Goal: Task Accomplishment & Management: Complete application form

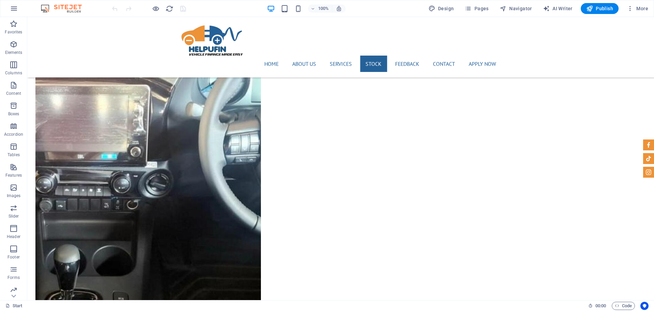
scroll to position [8574, 0]
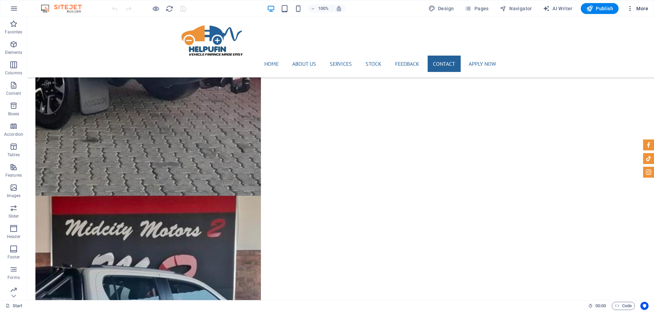
click at [523, 8] on span "More" at bounding box center [637, 8] width 21 height 7
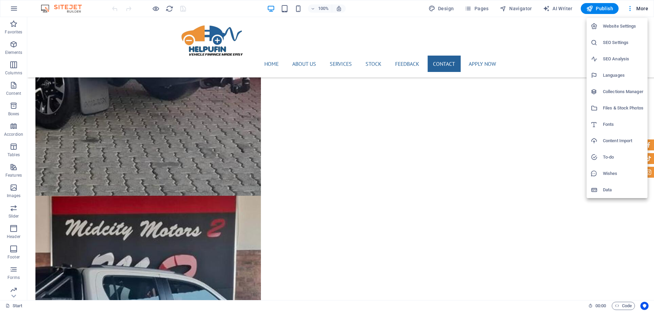
click at [523, 42] on div at bounding box center [327, 155] width 654 height 311
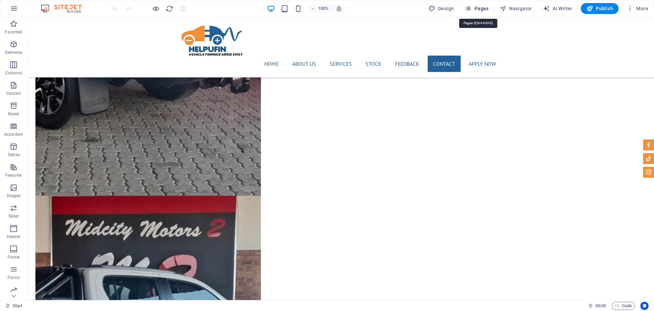
click at [476, 9] on span "Pages" at bounding box center [476, 8] width 24 height 7
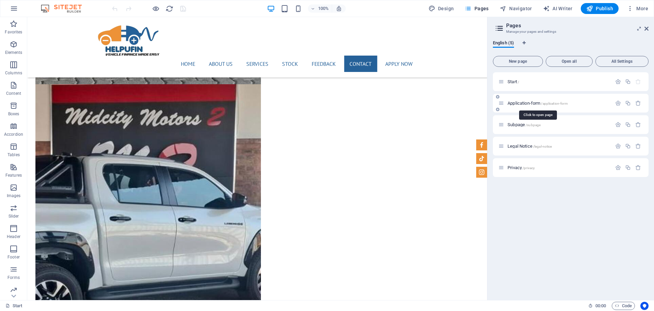
click at [514, 102] on span "Application-form /application-form" at bounding box center [537, 102] width 60 height 5
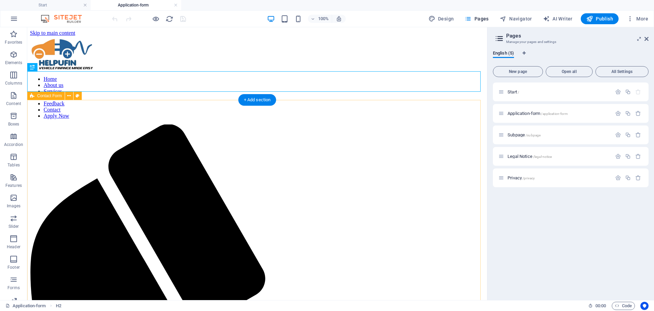
scroll to position [0, 0]
click at [15, 57] on icon "button" at bounding box center [14, 54] width 8 height 8
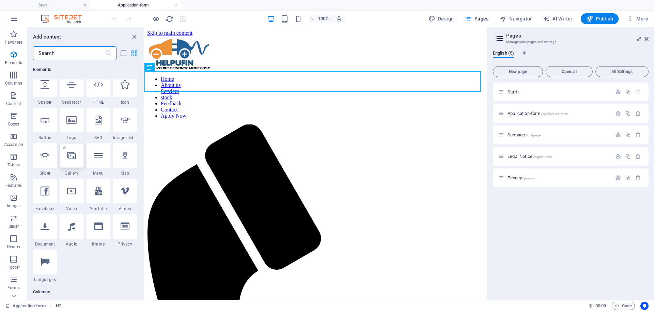
scroll to position [158, 0]
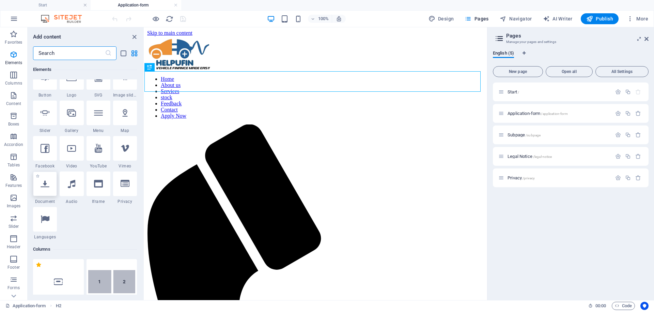
click at [43, 187] on icon at bounding box center [45, 183] width 9 height 9
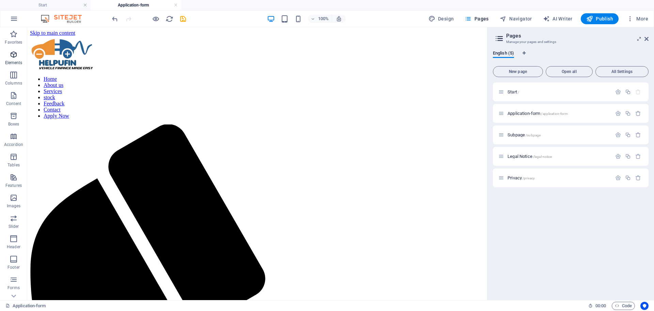
drag, startPoint x: 10, startPoint y: 57, endPoint x: 21, endPoint y: 63, distance: 12.4
click at [10, 57] on icon "button" at bounding box center [14, 54] width 8 height 8
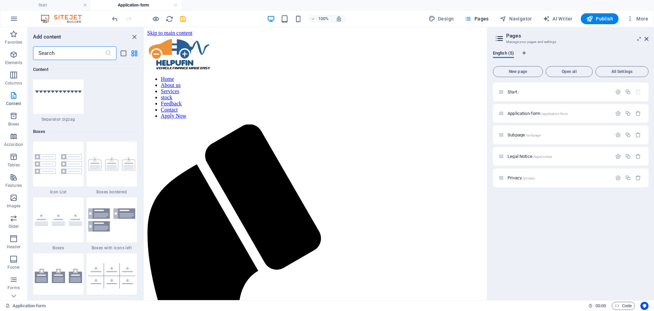
scroll to position [1818, 0]
click at [45, 53] on input "text" at bounding box center [69, 53] width 72 height 14
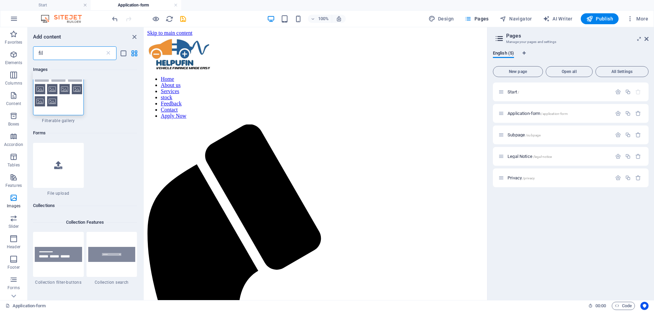
scroll to position [0, 0]
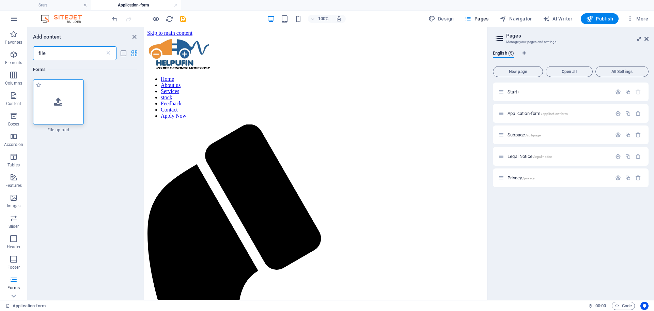
type input "file"
click at [45, 105] on div at bounding box center [58, 101] width 51 height 45
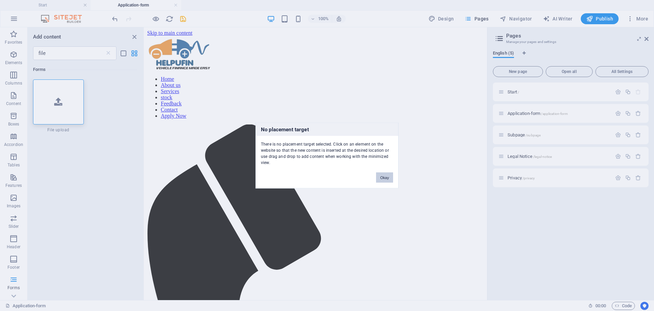
click at [381, 176] on button "Okay" at bounding box center [384, 177] width 17 height 10
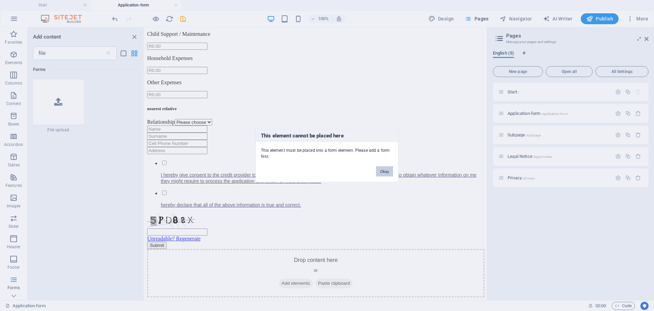
drag, startPoint x: 385, startPoint y: 173, endPoint x: 231, endPoint y: 150, distance: 155.6
click at [385, 173] on button "Okay" at bounding box center [384, 171] width 17 height 10
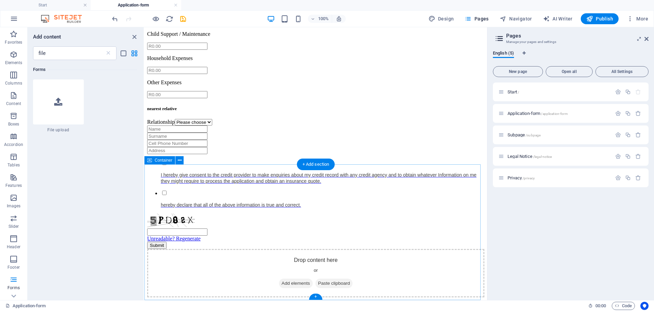
click at [299, 248] on span "Add elements" at bounding box center [296, 283] width 34 height 10
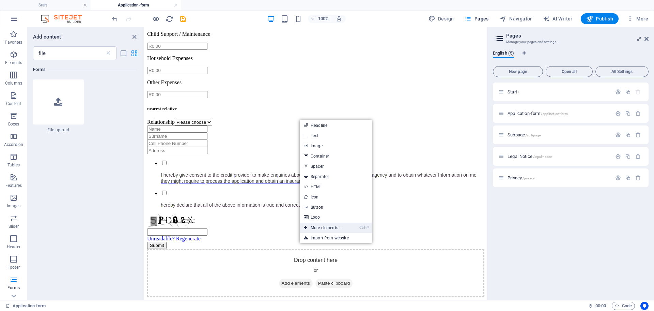
click at [324, 229] on link "Ctrl ⏎ More elements ..." at bounding box center [323, 227] width 47 height 10
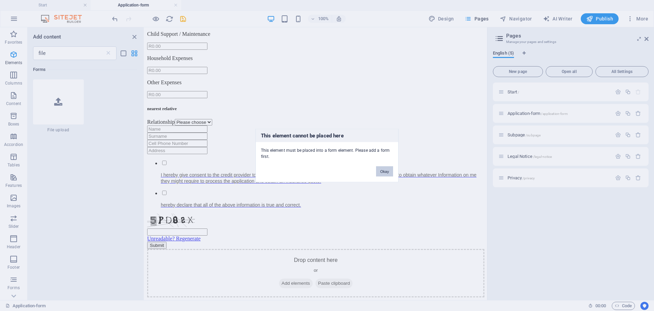
click at [384, 174] on button "Okay" at bounding box center [384, 171] width 17 height 10
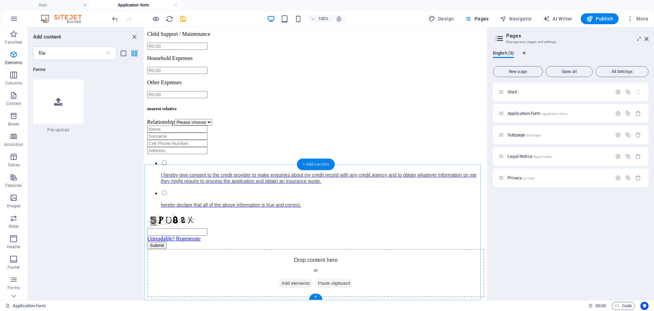
click at [309, 164] on div "+ Add section" at bounding box center [316, 164] width 38 height 12
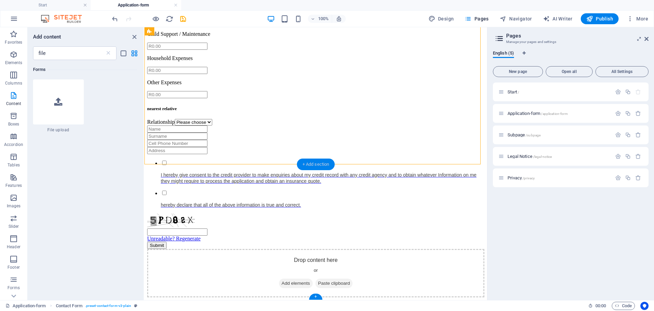
click at [305, 162] on div "+ Add section" at bounding box center [316, 164] width 38 height 12
click at [72, 108] on div at bounding box center [58, 101] width 51 height 45
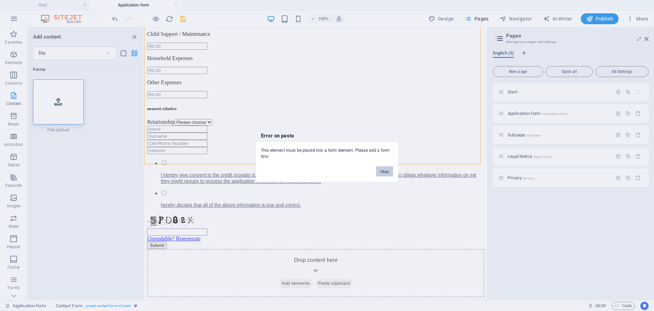
click at [387, 170] on button "Okay" at bounding box center [384, 171] width 17 height 10
click at [379, 174] on button "Okay" at bounding box center [384, 171] width 17 height 10
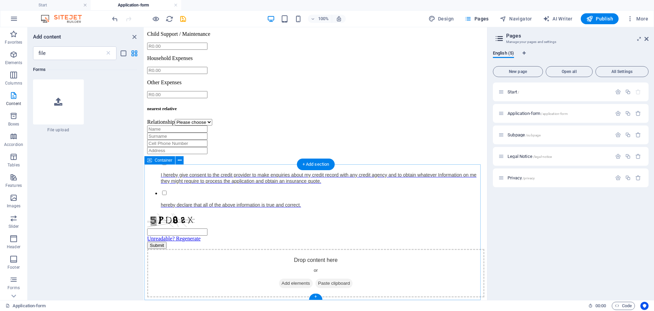
scroll to position [1579, 0]
click at [306, 161] on div "+ Add section" at bounding box center [316, 164] width 38 height 12
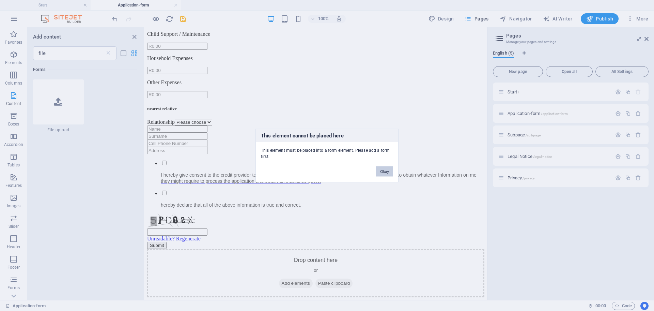
drag, startPoint x: 385, startPoint y: 171, endPoint x: 240, endPoint y: 142, distance: 147.4
click at [385, 171] on button "Okay" at bounding box center [384, 171] width 17 height 10
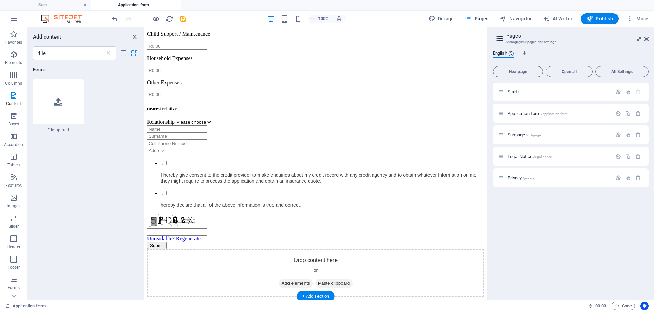
scroll to position [1495, 0]
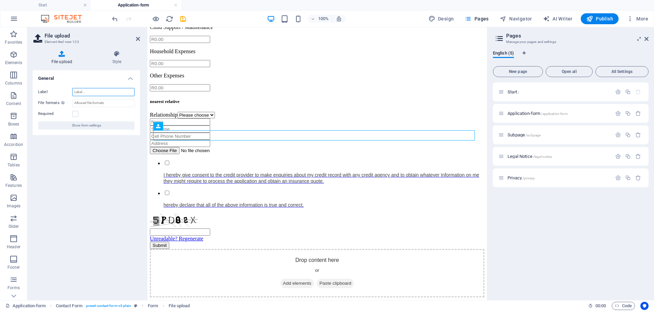
click at [92, 90] on input "Label" at bounding box center [103, 92] width 62 height 8
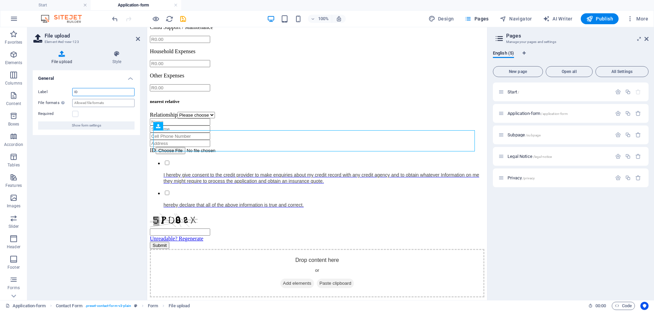
type input "ID"
click at [106, 103] on input "File formats Define the filetype (e.g. .jpg, .png ) or MIME-type: HTML <input> …" at bounding box center [103, 103] width 62 height 8
click at [86, 101] on input "File formats Define the filetype (e.g. .jpg, .png ) or MIME-type: HTML <input> …" at bounding box center [103, 103] width 62 height 8
click at [77, 124] on link "HTML <input> accept attribute" at bounding box center [81, 119] width 40 height 9
click at [79, 102] on input "File formats Define the filetype (e.g. .jpg, .png ) or MIME-type: HTML <input> …" at bounding box center [103, 103] width 62 height 8
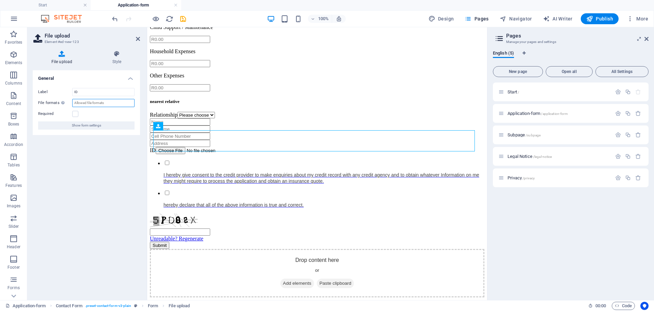
click at [99, 103] on input "File formats Define the filetype (e.g. .jpg, .png ) or MIME-type: HTML <input> …" at bounding box center [103, 103] width 62 height 8
paste input "accept=".pdf,.jpg,.jpeg,.png,.doc,.docx,.xls,.xlsx""
type input "pdf,.jpg,.jpeg,.png,.doc,.docx,.xls,.xlsx"
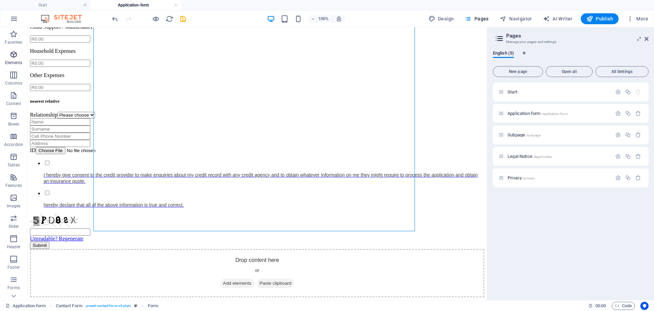
click at [11, 57] on icon "button" at bounding box center [14, 54] width 8 height 8
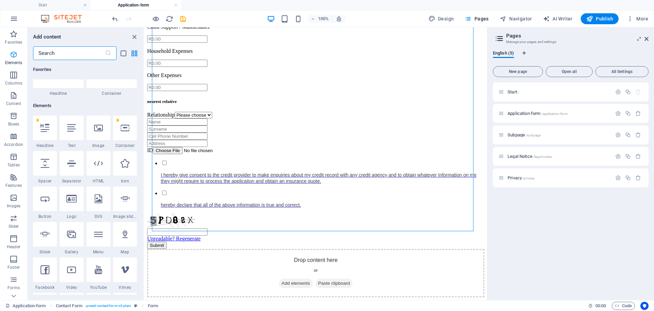
scroll to position [73, 0]
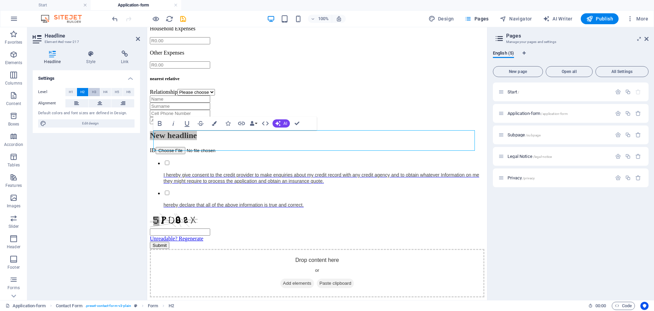
click at [96, 91] on span "H3" at bounding box center [94, 92] width 4 height 8
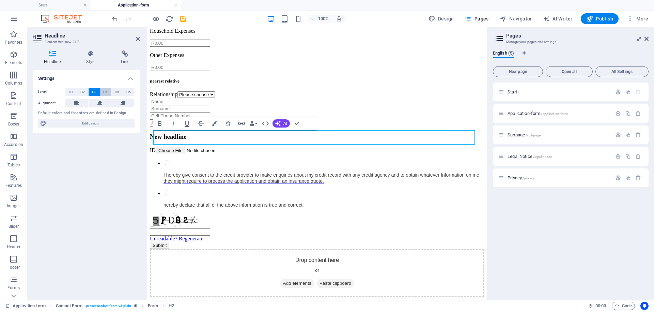
click at [106, 91] on span "H4" at bounding box center [105, 92] width 4 height 8
click at [225, 137] on h4 "New headline" at bounding box center [317, 136] width 334 height 6
click at [217, 154] on div "ID" at bounding box center [317, 150] width 334 height 7
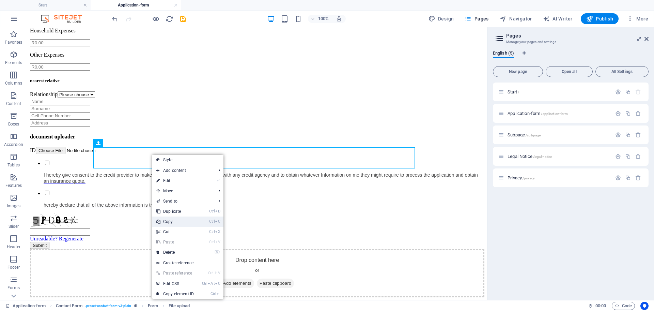
click at [179, 222] on link "Ctrl C Copy" at bounding box center [175, 221] width 46 height 10
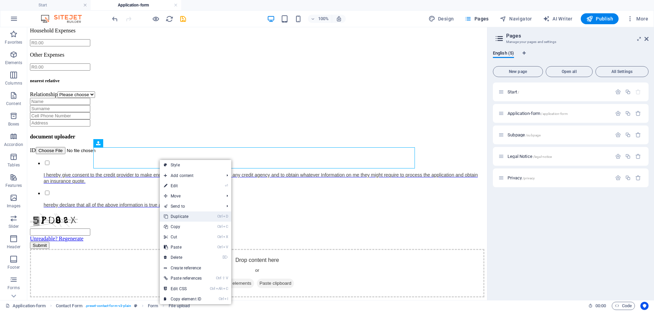
click at [184, 217] on link "Ctrl D Duplicate" at bounding box center [183, 216] width 46 height 10
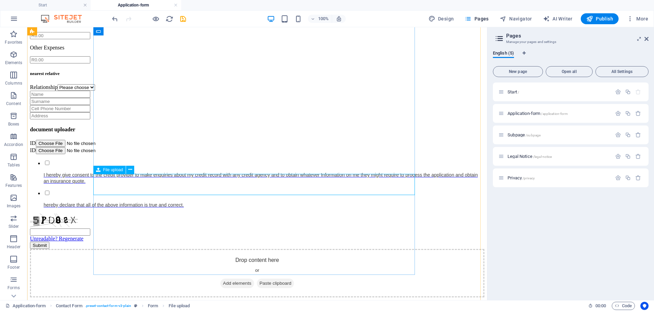
click at [107, 154] on div "ID" at bounding box center [257, 150] width 454 height 7
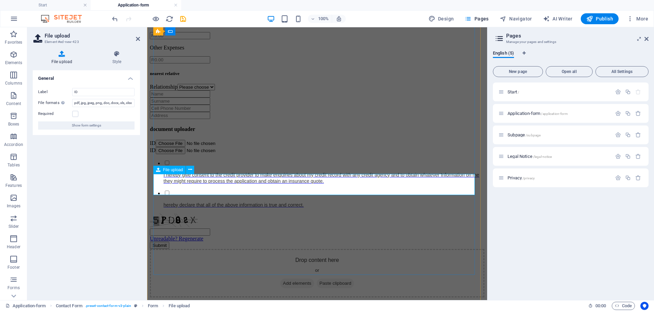
click at [164, 154] on div "ID" at bounding box center [317, 150] width 334 height 7
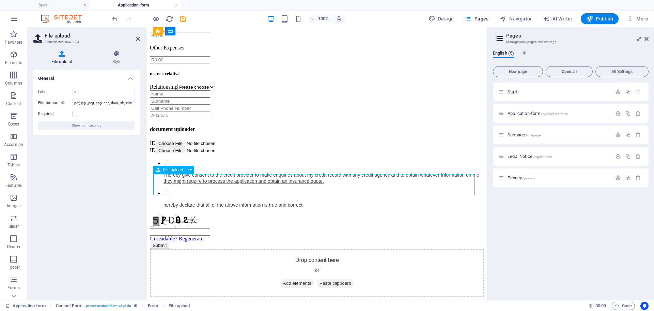
click at [158, 154] on div "ID" at bounding box center [317, 150] width 334 height 7
click at [160, 154] on div "ID" at bounding box center [317, 150] width 334 height 7
click at [94, 91] on input "ID" at bounding box center [103, 92] width 62 height 8
type input "I"
type input "d"
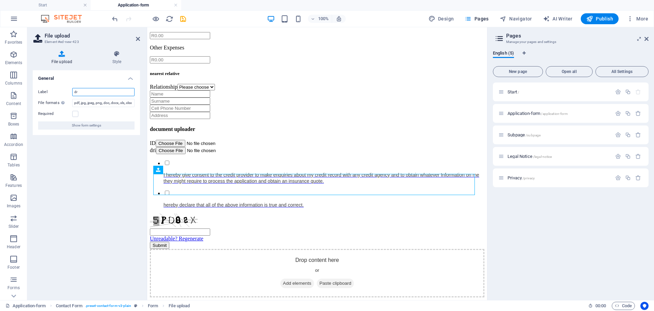
type input "d"
type input "Drivers License"
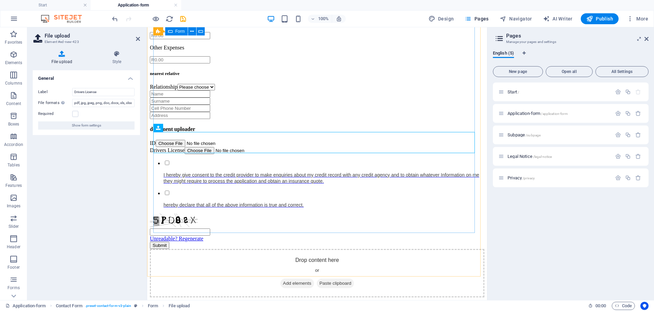
scroll to position [1453, 0]
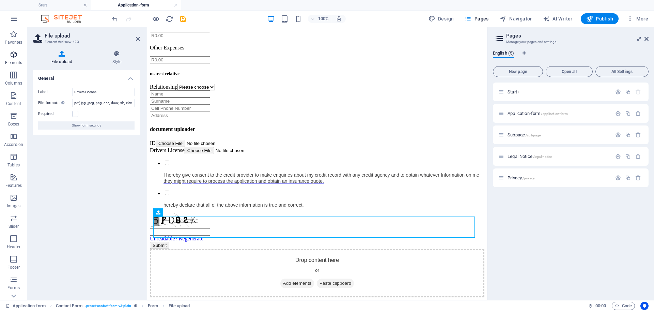
click at [14, 60] on p "Elements" at bounding box center [13, 62] width 17 height 5
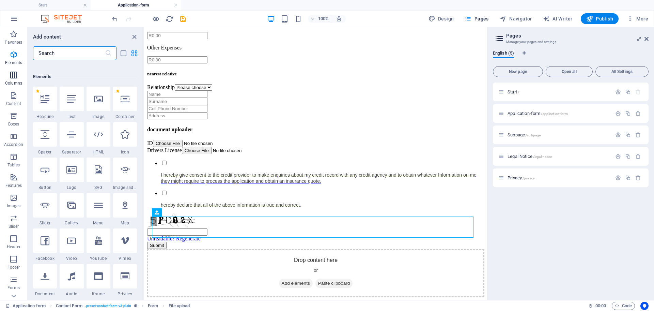
scroll to position [73, 0]
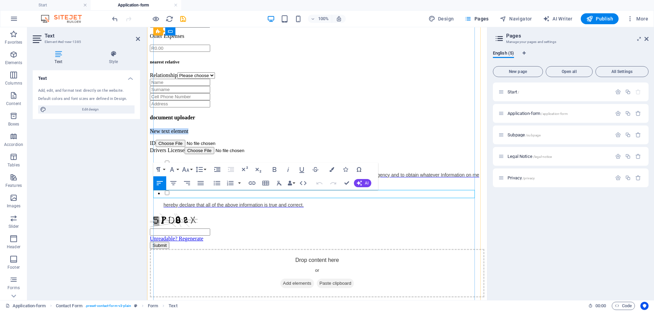
click at [211, 134] on p "New text element" at bounding box center [317, 131] width 334 height 6
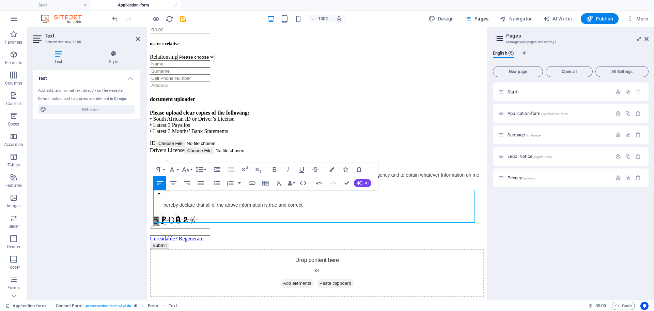
click at [500, 213] on div "Start / Application-form /application-form Subpage /subpage Legal Notice /legal…" at bounding box center [571, 188] width 156 height 212
drag, startPoint x: 150, startPoint y: 150, endPoint x: 292, endPoint y: 165, distance: 142.4
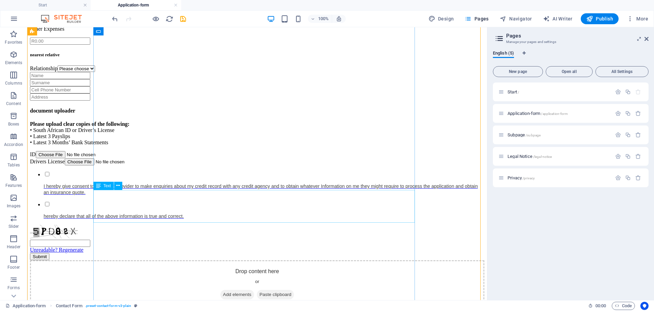
click at [143, 145] on div "Please upload clear copies of the following: • [DEMOGRAPHIC_DATA] ID or Driver’…" at bounding box center [257, 133] width 454 height 25
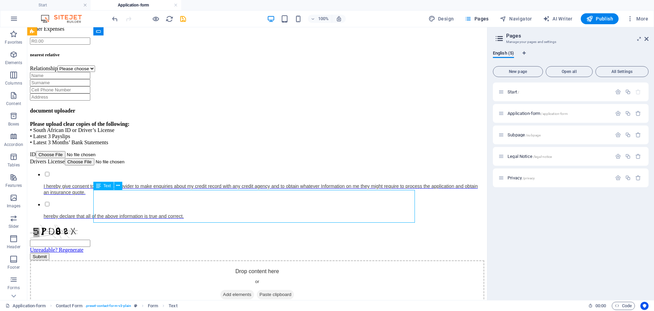
click at [142, 145] on div "Please upload clear copies of the following: • [DEMOGRAPHIC_DATA] ID or Driver’…" at bounding box center [257, 133] width 454 height 25
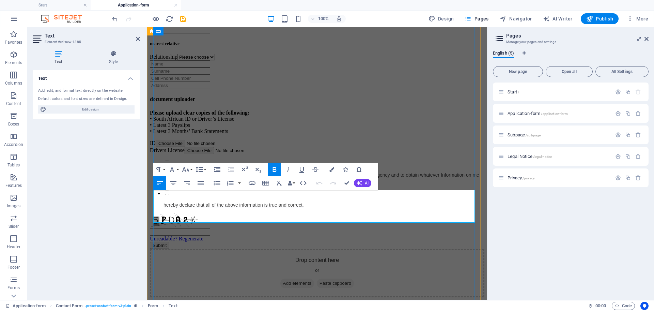
drag, startPoint x: 201, startPoint y: 204, endPoint x: 205, endPoint y: 205, distance: 4.5
click at [201, 134] on p "Please upload clear copies of the following: • [DEMOGRAPHIC_DATA] ID or Driver’…" at bounding box center [317, 122] width 334 height 25
click at [523, 236] on div "Start / Application-form /application-form Subpage /subpage Legal Notice /legal…" at bounding box center [571, 188] width 156 height 212
click at [422, 102] on div "document uploader" at bounding box center [317, 99] width 334 height 6
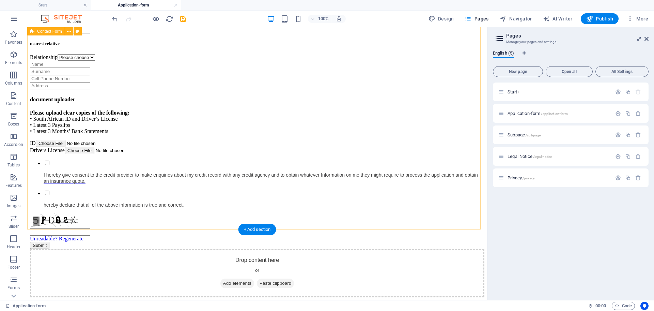
scroll to position [1538, 0]
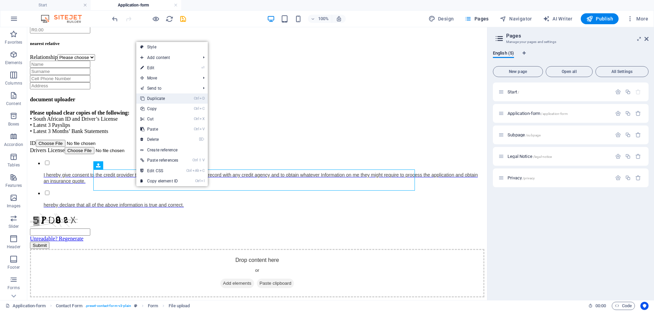
click at [158, 99] on link "Ctrl D Duplicate" at bounding box center [159, 98] width 46 height 10
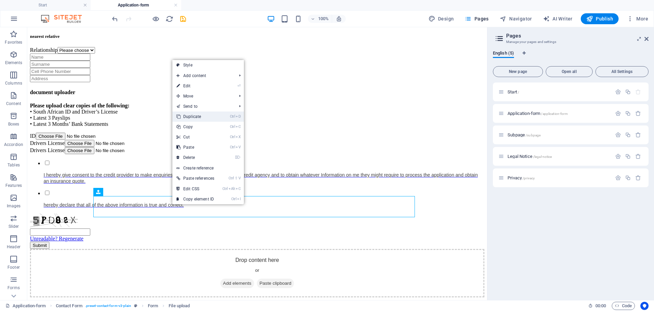
click at [198, 117] on link "Ctrl D Duplicate" at bounding box center [195, 116] width 46 height 10
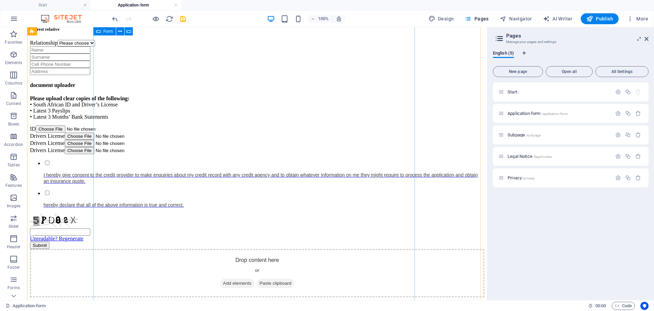
scroll to position [1532, 0]
click at [108, 147] on div "Drivers License" at bounding box center [257, 143] width 454 height 7
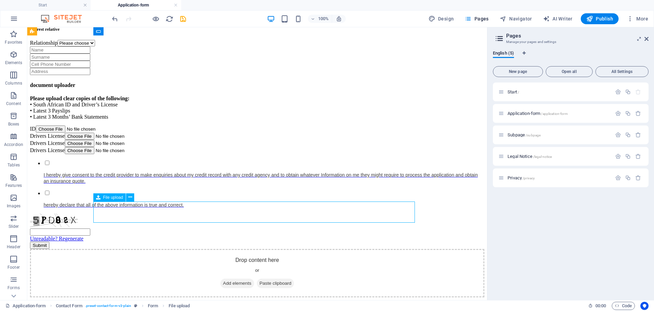
click at [108, 147] on div "Drivers License" at bounding box center [257, 143] width 454 height 7
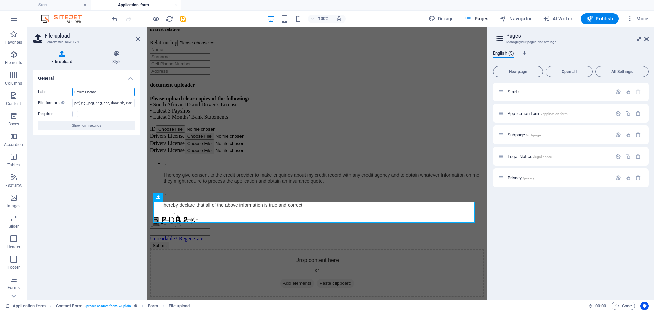
click at [104, 93] on input "Drivers License" at bounding box center [103, 92] width 62 height 8
type input "D"
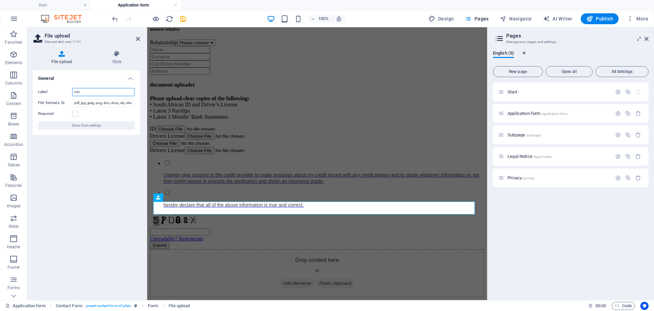
type input "m"
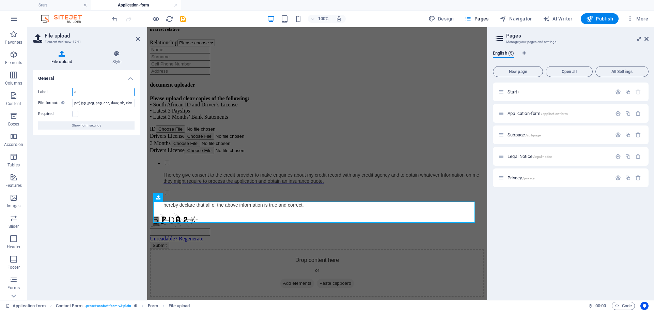
type input "3"
type input "Payslips"
click at [170, 154] on div "Drivers License" at bounding box center [317, 150] width 334 height 7
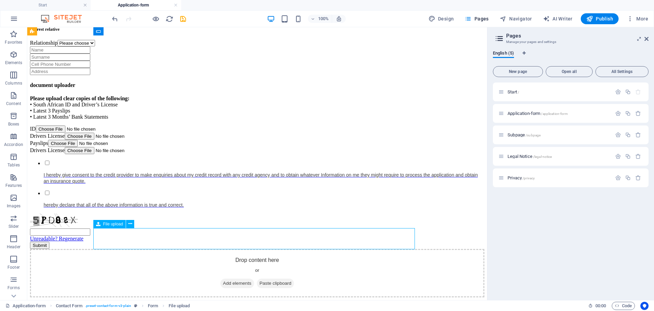
click at [106, 154] on div "Drivers License" at bounding box center [257, 150] width 454 height 7
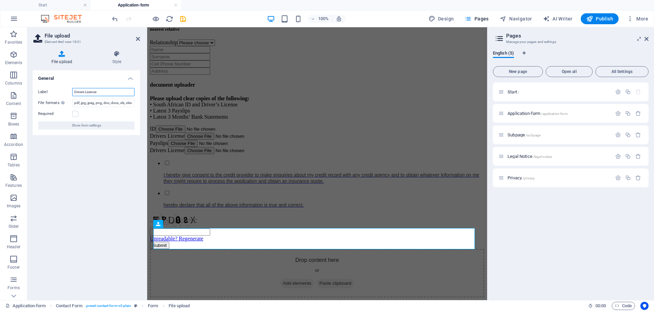
click at [104, 91] on input "Drivers License" at bounding box center [103, 92] width 62 height 8
type input "D"
type input "Bank Statements"
click at [381, 147] on div "Payslips" at bounding box center [317, 143] width 334 height 7
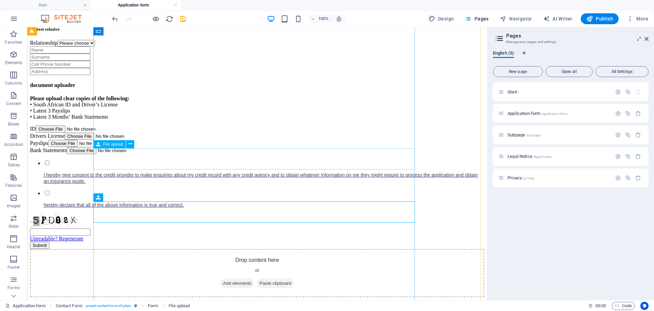
click at [95, 132] on div "ID" at bounding box center [257, 128] width 454 height 7
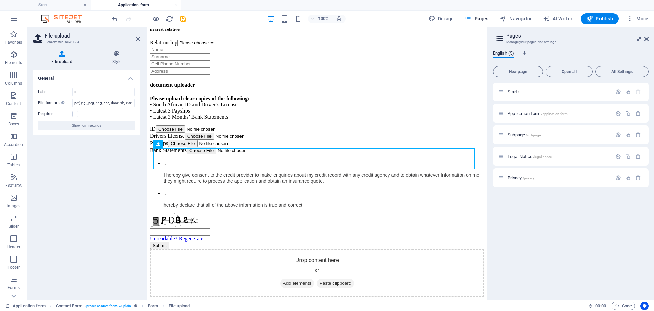
drag, startPoint x: 159, startPoint y: 151, endPoint x: 147, endPoint y: 152, distance: 11.6
click at [86, 91] on input "ID" at bounding box center [103, 92] width 62 height 8
click at [119, 56] on icon at bounding box center [117, 53] width 46 height 7
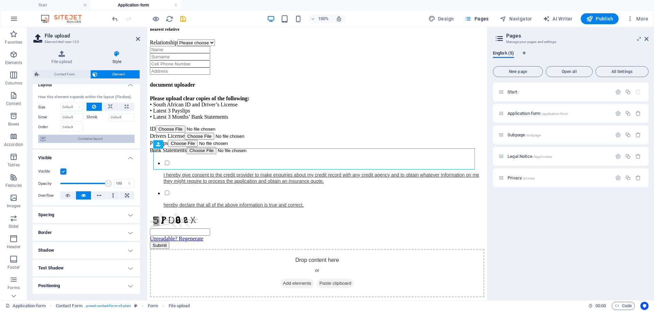
scroll to position [0, 0]
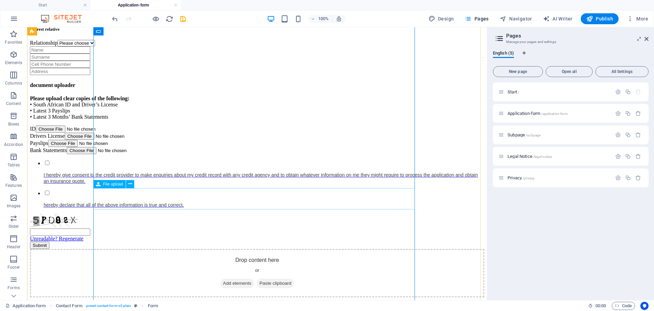
scroll to position [1532, 0]
click at [523, 38] on icon at bounding box center [646, 38] width 4 height 5
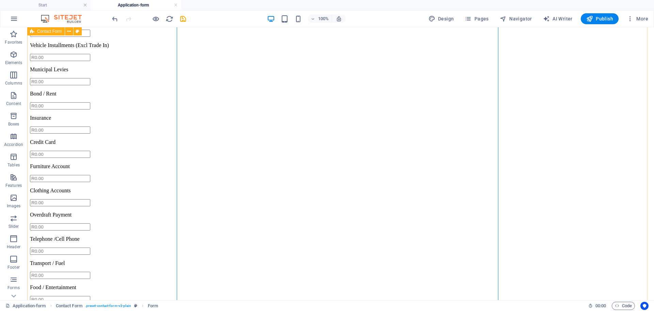
scroll to position [1405, 0]
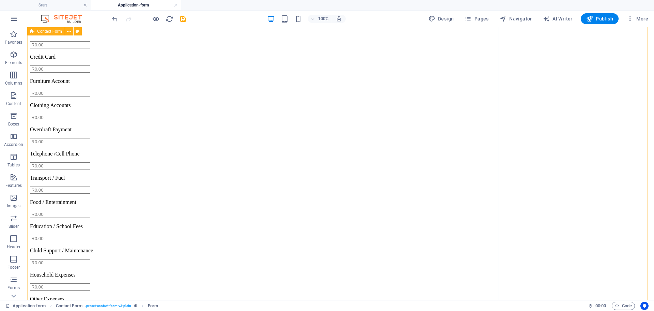
click at [523, 134] on div "personal details Title Mr Miss Mrs [PERSON_NAME]. Prof. Rev. employer details E…" at bounding box center [340, 59] width 621 height 956
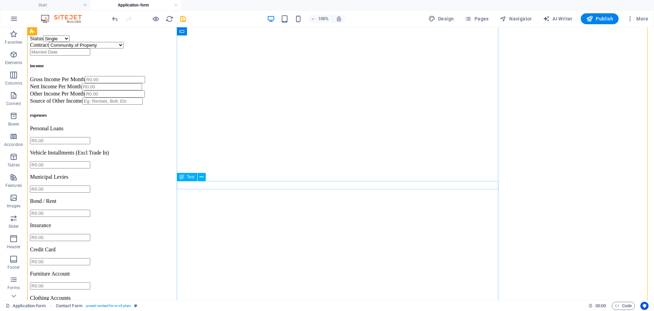
scroll to position [1192, 0]
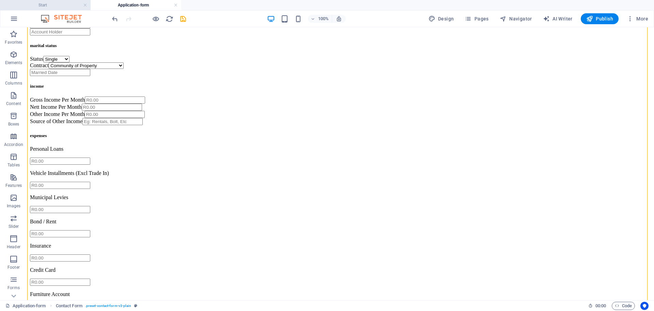
drag, startPoint x: 56, startPoint y: 8, endPoint x: 185, endPoint y: 117, distance: 168.9
click at [56, 8] on h4 "Start" at bounding box center [45, 4] width 91 height 7
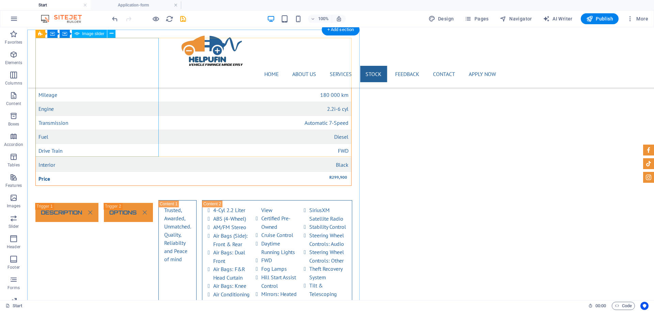
scroll to position [6957, 0]
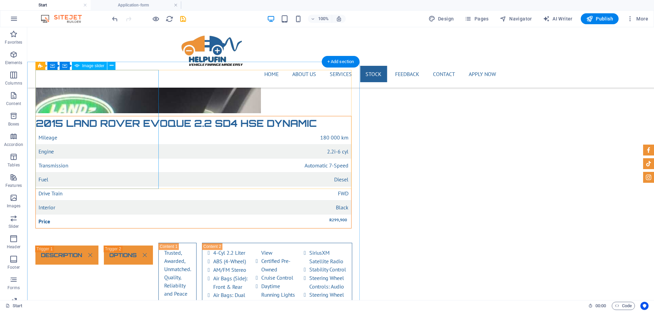
select select "ms"
select select "progressive"
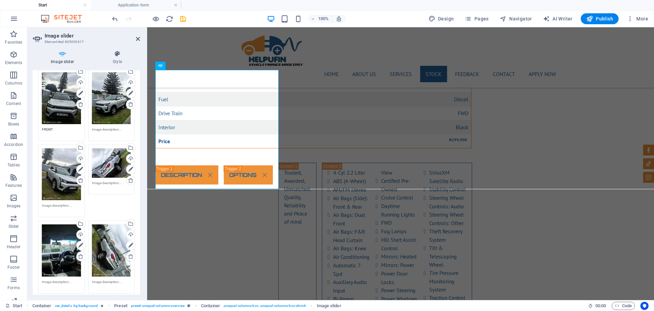
scroll to position [0, 0]
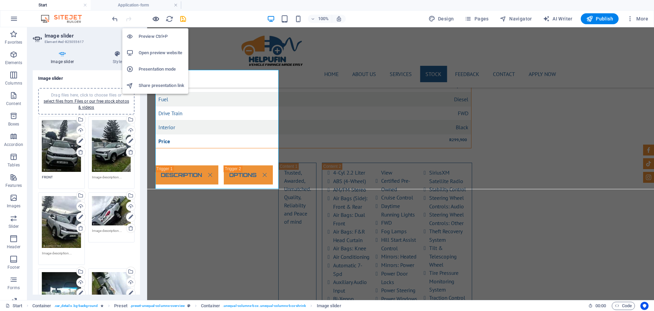
click at [158, 17] on icon "button" at bounding box center [156, 19] width 8 height 8
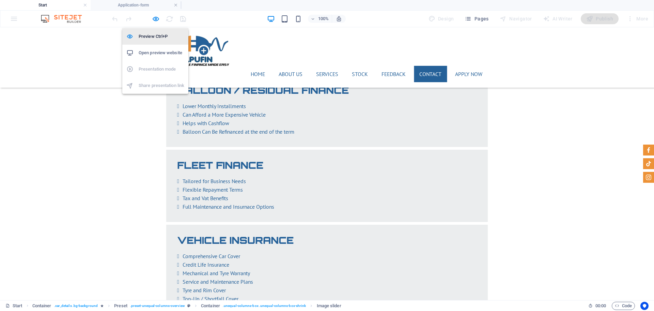
click at [148, 37] on h6 "Preview Ctrl+P" at bounding box center [162, 36] width 46 height 8
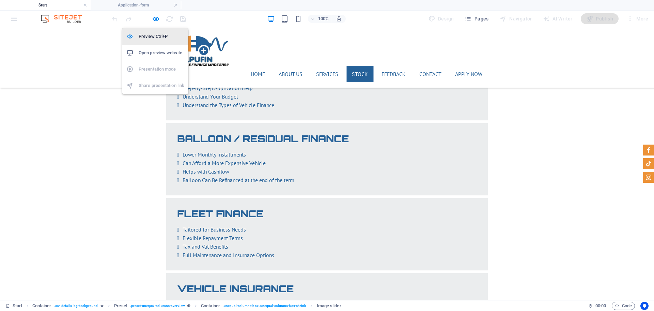
select select "ms"
select select "progressive"
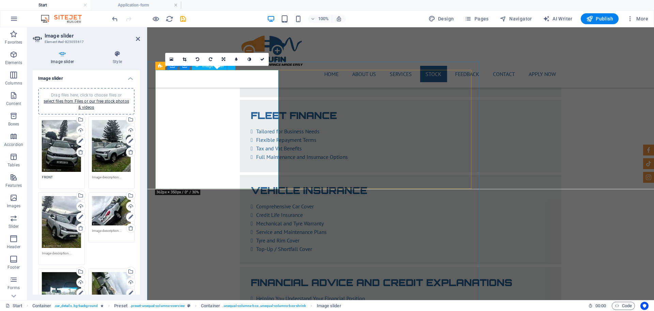
scroll to position [6957, 0]
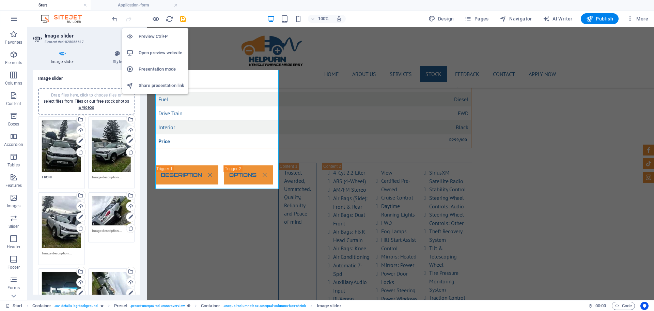
click at [152, 51] on h6 "Open preview website" at bounding box center [162, 53] width 46 height 8
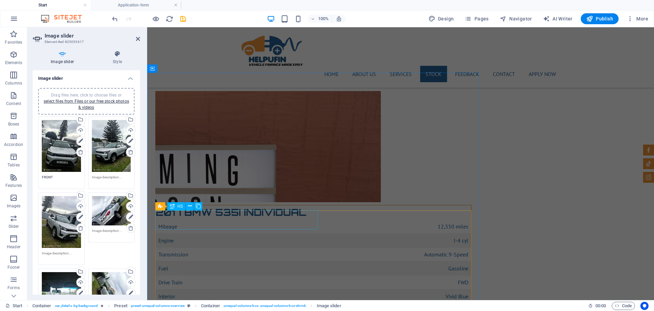
scroll to position [6148, 0]
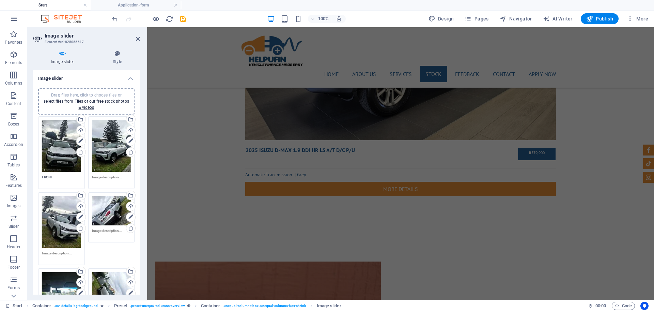
drag, startPoint x: 517, startPoint y: 181, endPoint x: 517, endPoint y: 170, distance: 10.9
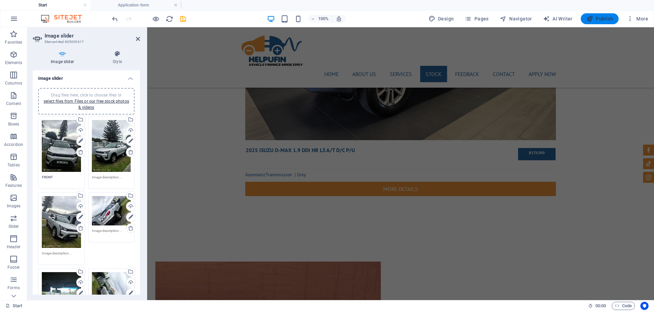
click at [523, 20] on icon "button" at bounding box center [589, 18] width 7 height 7
select select "ms"
select select "progressive"
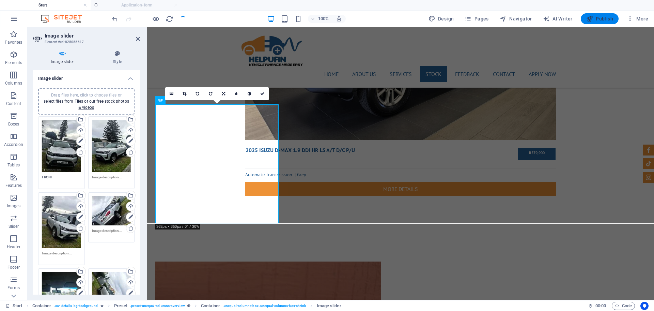
scroll to position [6923, 0]
